Goal: Information Seeking & Learning: Learn about a topic

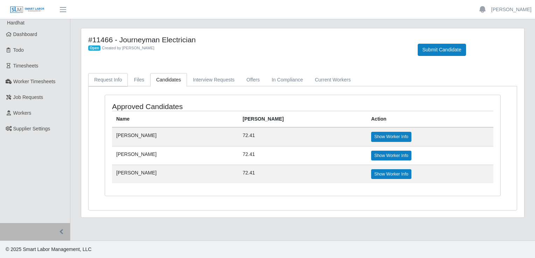
click at [103, 78] on link "Request Info" at bounding box center [108, 80] width 40 height 14
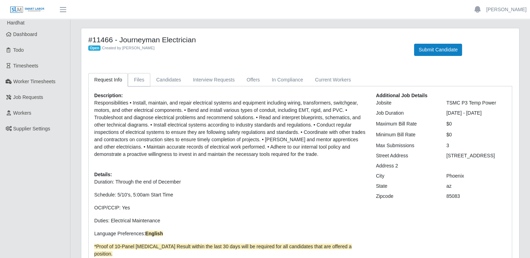
click at [138, 79] on link "Files" at bounding box center [139, 80] width 22 height 14
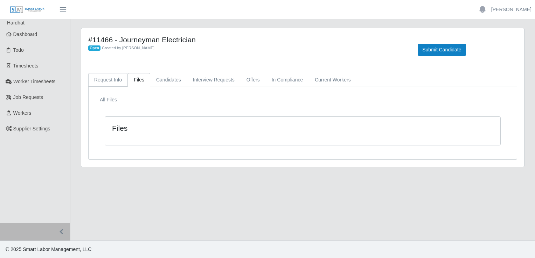
click at [118, 78] on link "Request Info" at bounding box center [108, 80] width 40 height 14
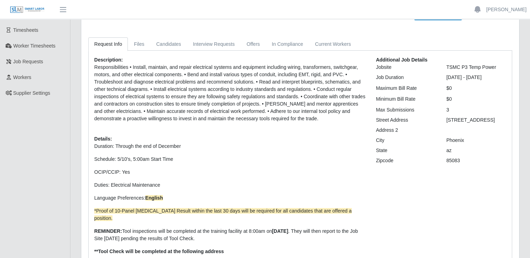
scroll to position [136, 0]
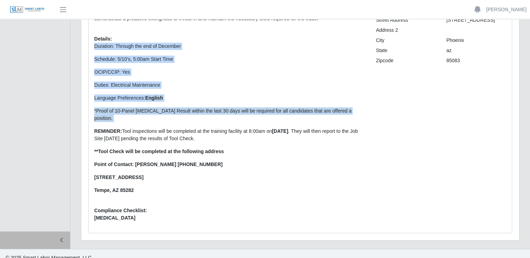
drag, startPoint x: 95, startPoint y: 121, endPoint x: 172, endPoint y: 187, distance: 101.8
click at [172, 187] on div "Description: Responsibilities • Install, maintain, and repair electrical system…" at bounding box center [229, 91] width 281 height 271
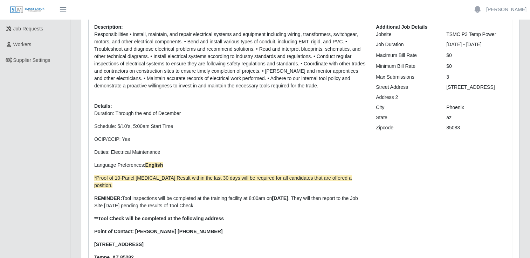
scroll to position [136, 0]
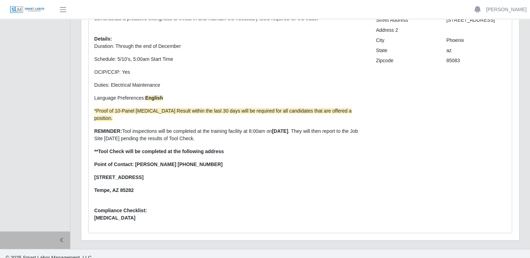
click at [93, 123] on div "Description: Responsibilities • Install, maintain, and repair electrical system…" at bounding box center [229, 91] width 281 height 271
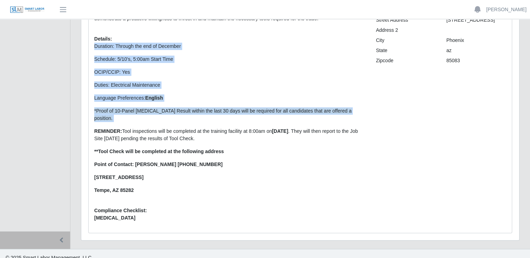
drag, startPoint x: 95, startPoint y: 122, endPoint x: 213, endPoint y: 186, distance: 133.9
click at [213, 186] on div "Description: Responsibilities • Install, maintain, and repair electrical system…" at bounding box center [229, 91] width 281 height 271
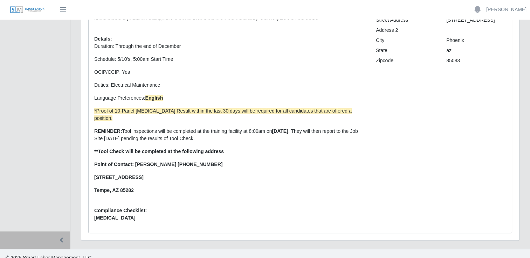
click at [418, 54] on div "State" at bounding box center [405, 50] width 70 height 7
click at [257, 111] on span "*Proof of 10-Panel [MEDICAL_DATA] Result within the last 30 days will be requir…" at bounding box center [222, 114] width 257 height 13
click at [156, 187] on p "Tempe, AZ 85282" at bounding box center [229, 190] width 271 height 7
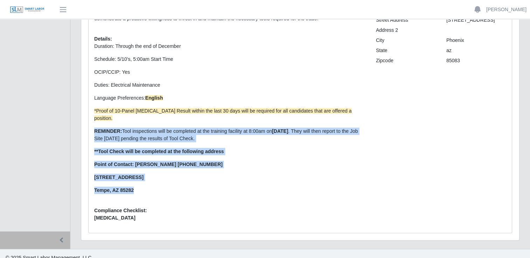
drag, startPoint x: 145, startPoint y: 183, endPoint x: 92, endPoint y: 124, distance: 78.8
click at [92, 124] on div "Description: Responsibilities • Install, maintain, and repair electrical system…" at bounding box center [229, 91] width 281 height 271
copy p "REMINDER: Tool inspections will be completed at the training facility at 8:00am…"
